Goal: Task Accomplishment & Management: Use online tool/utility

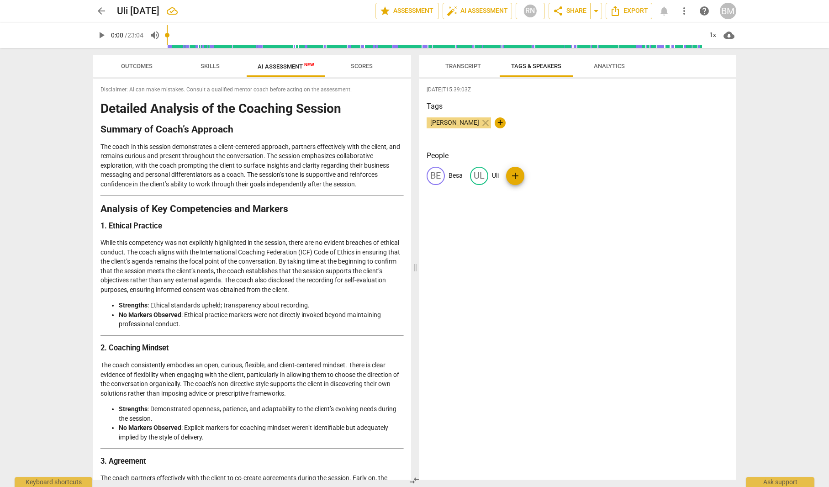
scroll to position [1163, 0]
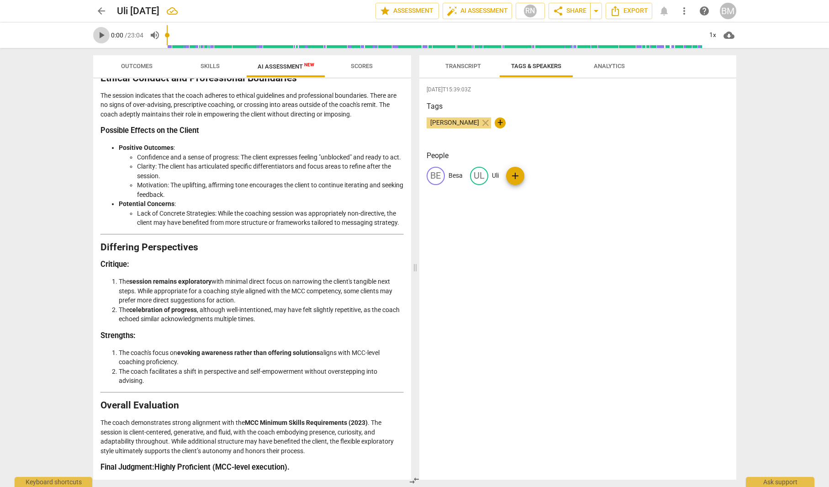
click at [100, 36] on span "play_arrow" at bounding box center [101, 35] width 11 height 11
click at [103, 33] on span "pause" at bounding box center [101, 35] width 11 height 11
type input "1"
click at [102, 15] on span "arrow_back" at bounding box center [101, 10] width 11 height 11
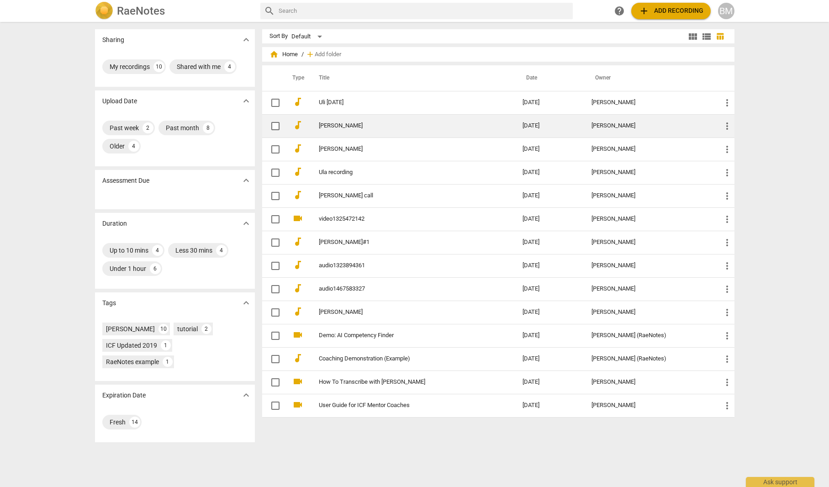
click at [349, 114] on td "[PERSON_NAME]" at bounding box center [411, 125] width 207 height 23
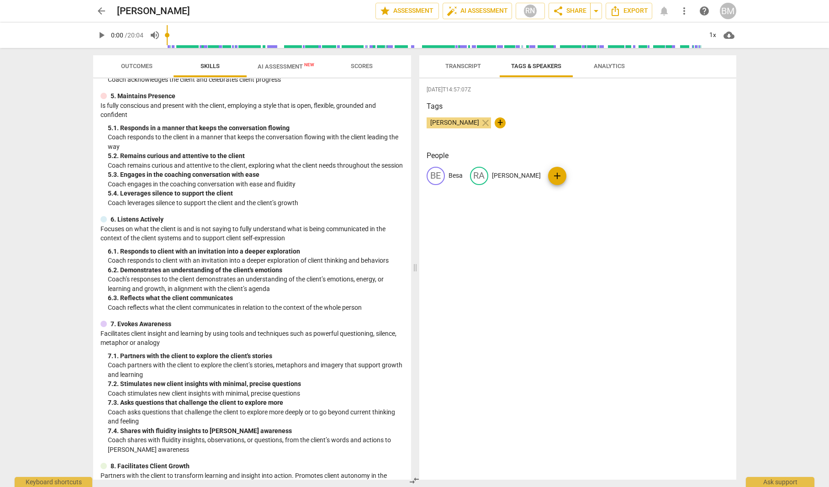
scroll to position [456, 0]
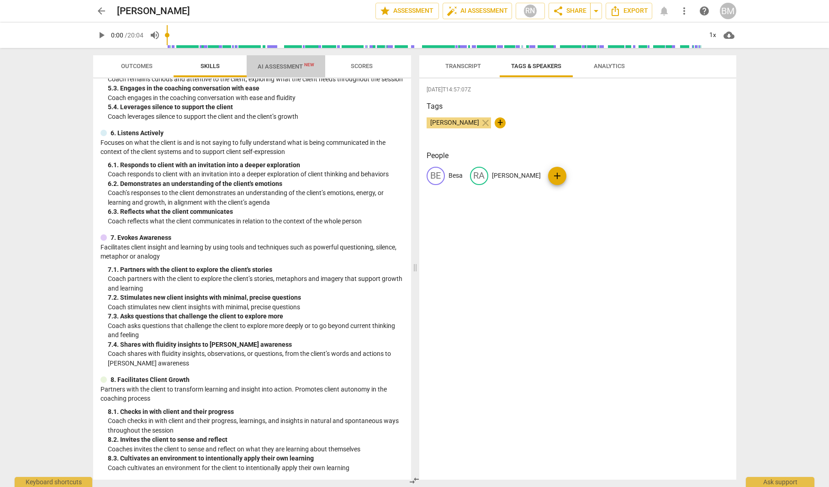
click at [282, 68] on span "AI Assessment New" at bounding box center [286, 66] width 57 height 7
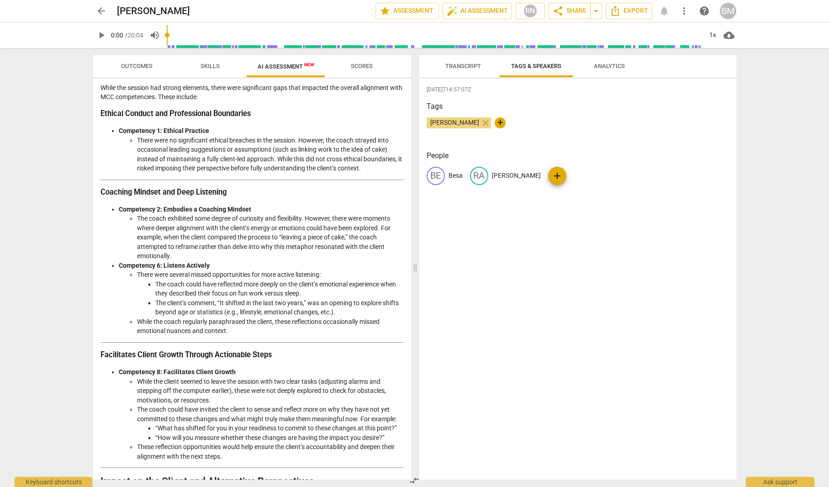
scroll to position [1025, 0]
